Goal: Check status

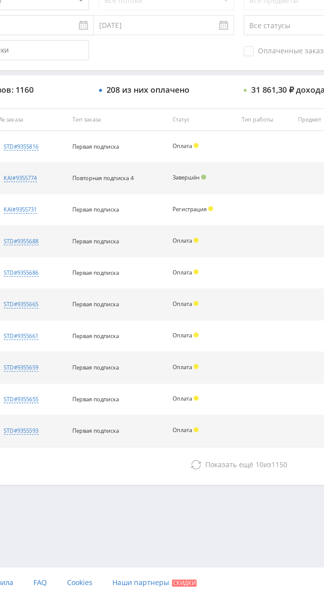
click at [141, 500] on button "Показать ещё 10 из 1150" at bounding box center [198, 506] width 377 height 13
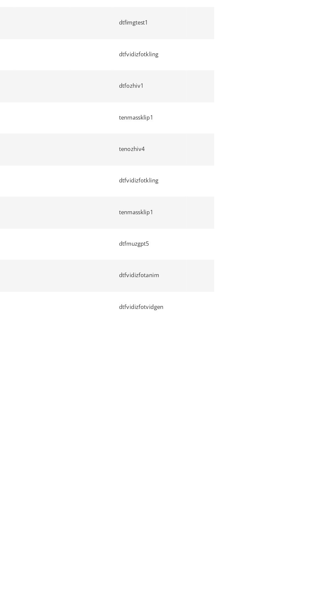
scroll to position [117, 0]
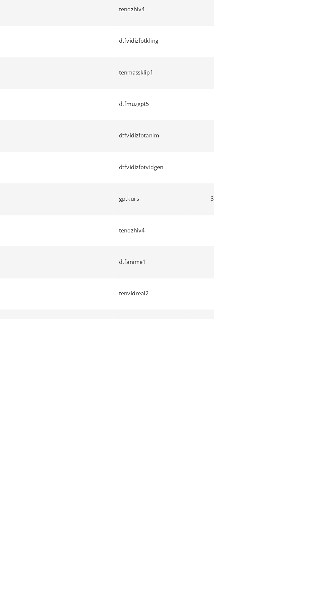
scroll to position [324, 0]
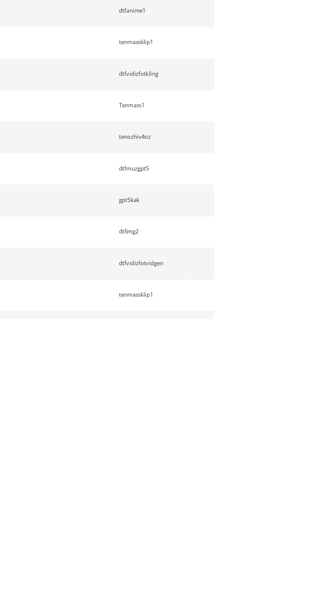
scroll to position [532, 0]
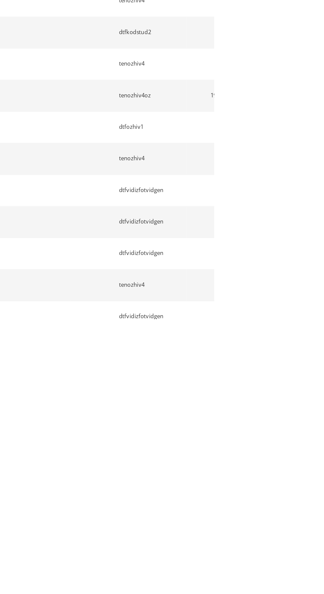
scroll to position [740, 0]
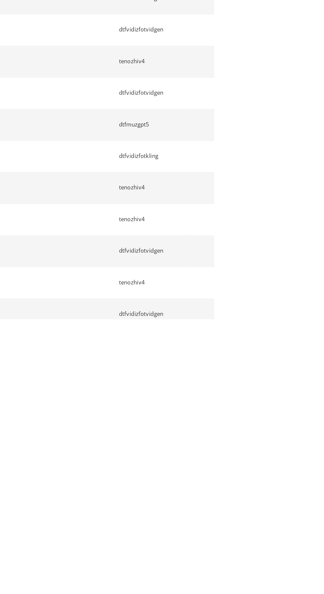
scroll to position [947, 0]
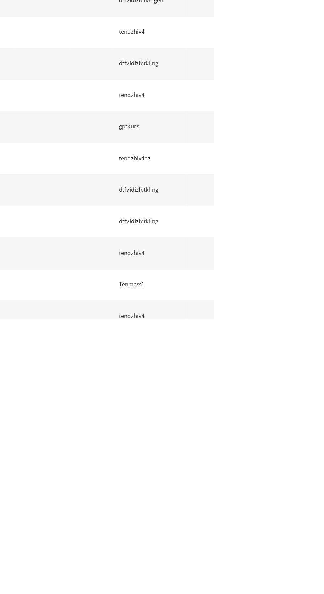
scroll to position [1155, 0]
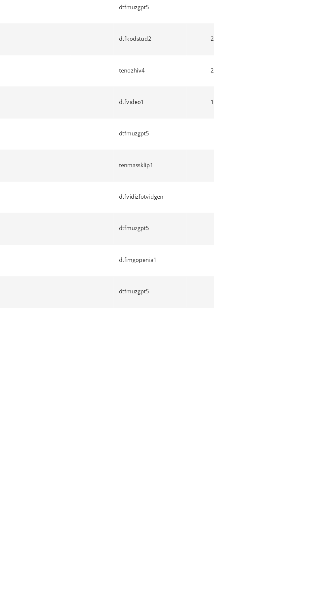
scroll to position [1342, 0]
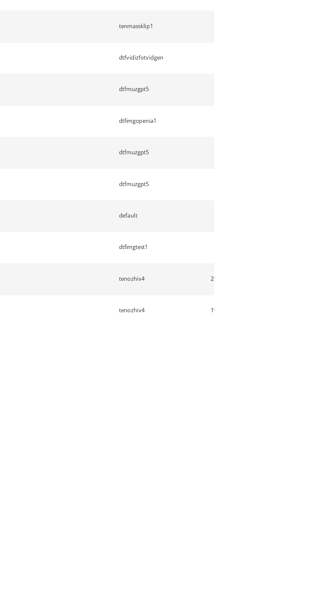
scroll to position [1549, 0]
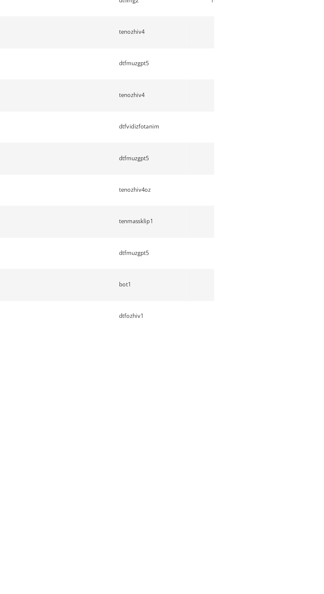
scroll to position [1757, 0]
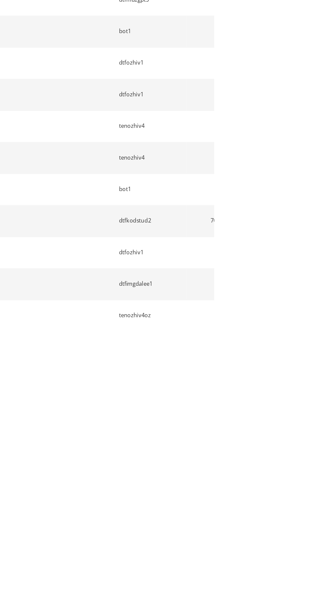
scroll to position [1965, 0]
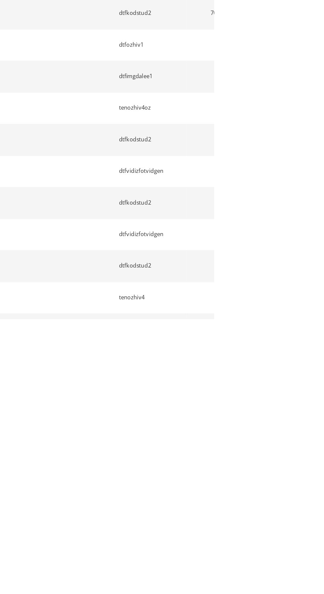
scroll to position [2172, 0]
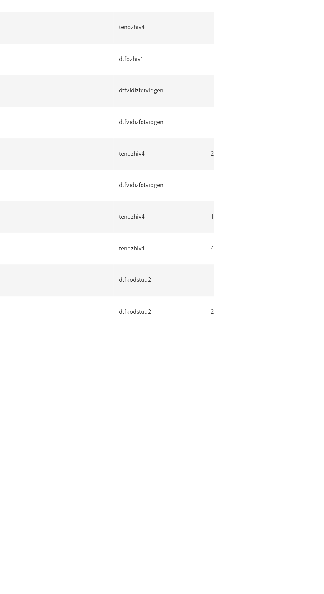
scroll to position [2380, 0]
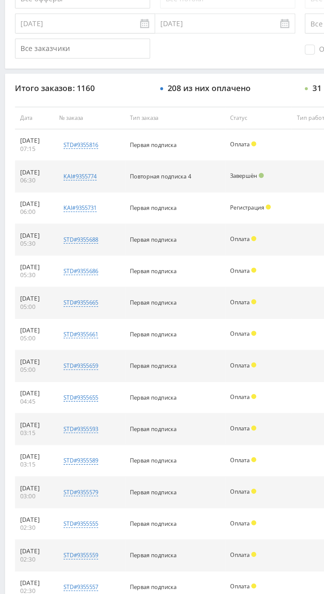
scroll to position [0, 0]
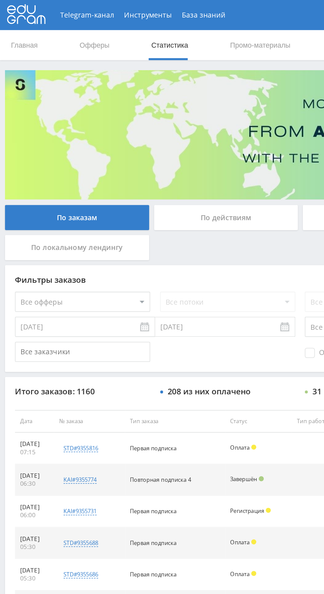
click at [107, 30] on link "Статистика" at bounding box center [112, 30] width 26 height 20
